Goal: Information Seeking & Learning: Learn about a topic

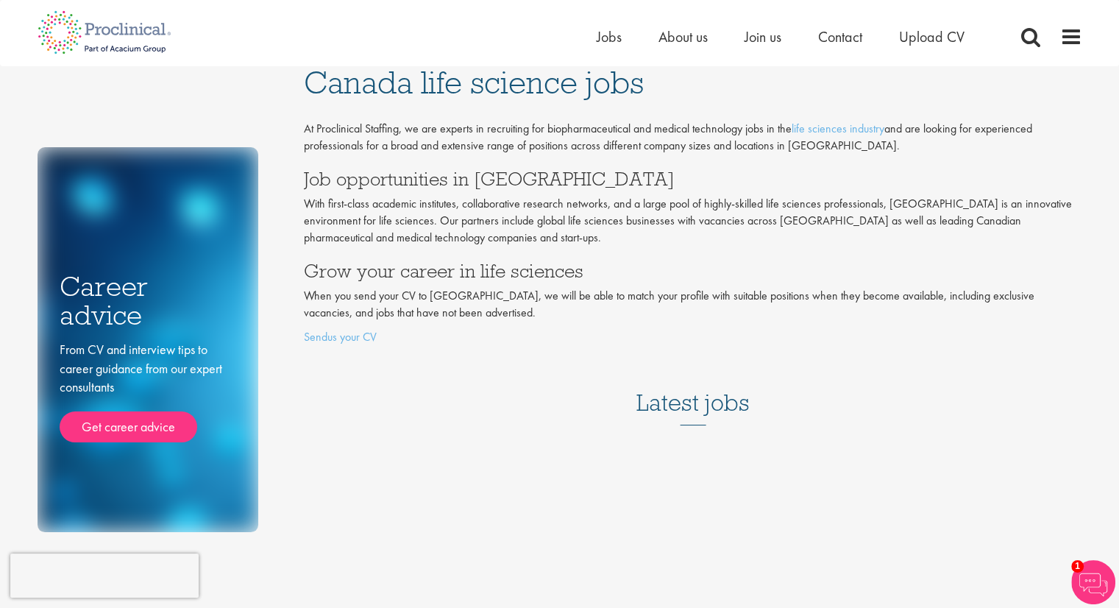
click at [686, 410] on h3 "Latest jobs" at bounding box center [692, 389] width 113 height 72
click at [618, 36] on span "Jobs" at bounding box center [609, 36] width 25 height 19
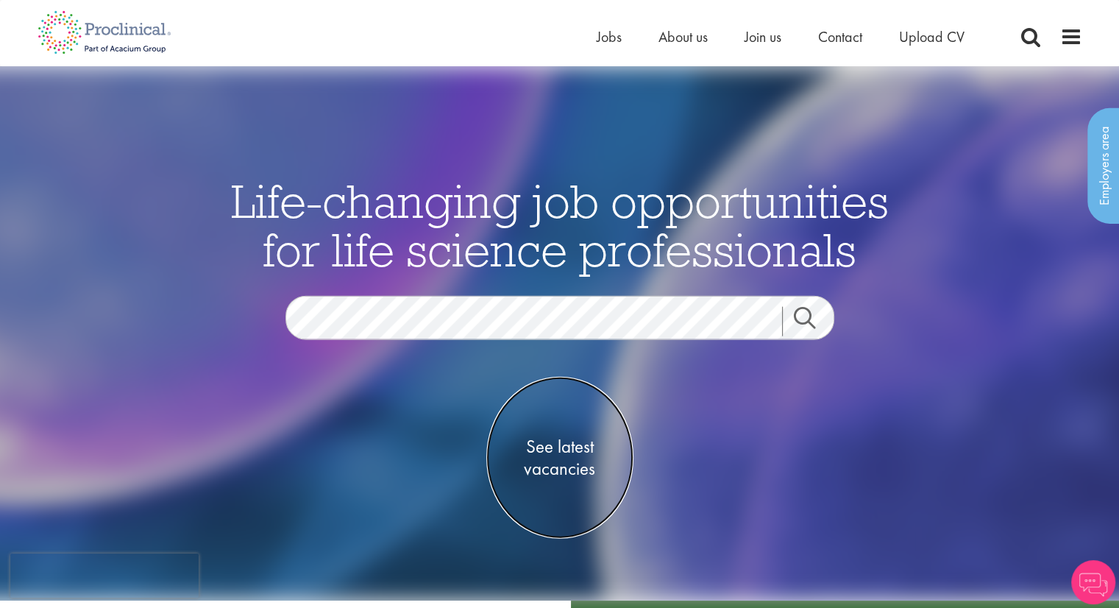
click at [577, 469] on span "See latest vacancies" at bounding box center [559, 458] width 147 height 44
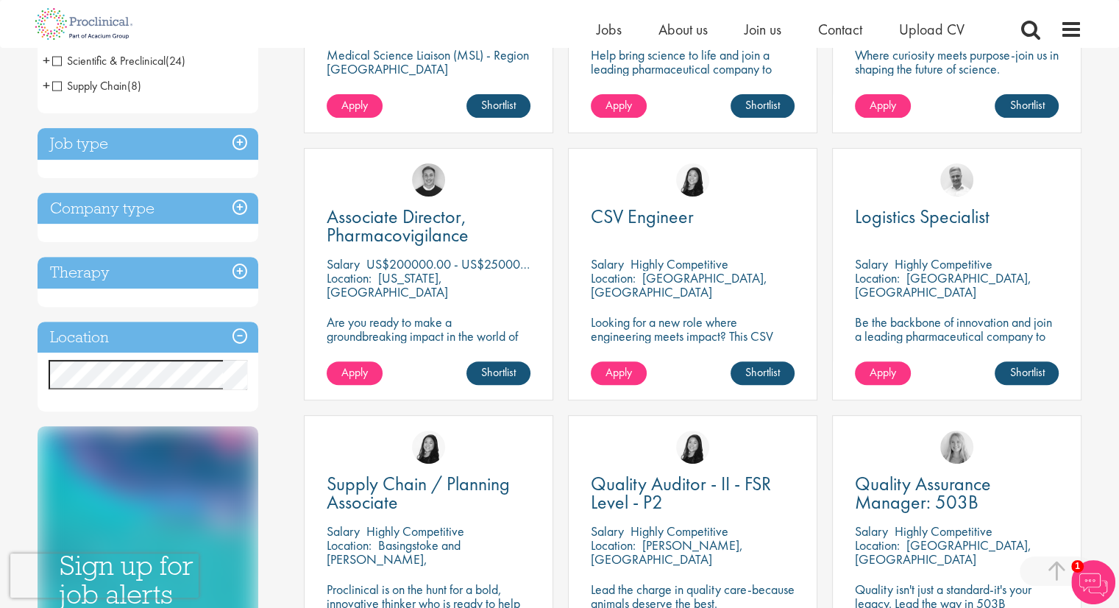
scroll to position [368, 0]
